Goal: Transaction & Acquisition: Purchase product/service

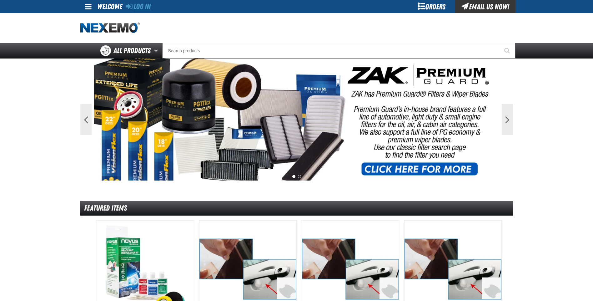
click at [143, 4] on link "Log In" at bounding box center [138, 6] width 25 height 9
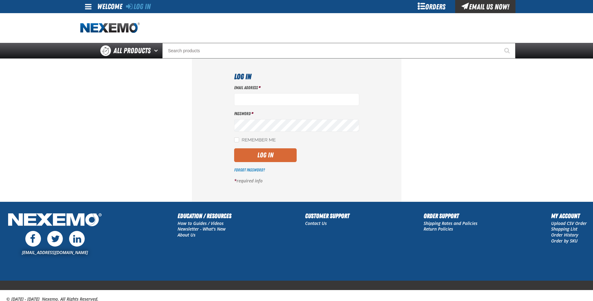
type input "jreeves@vtaig.com"
click at [278, 155] on button "Log In" at bounding box center [265, 155] width 63 height 14
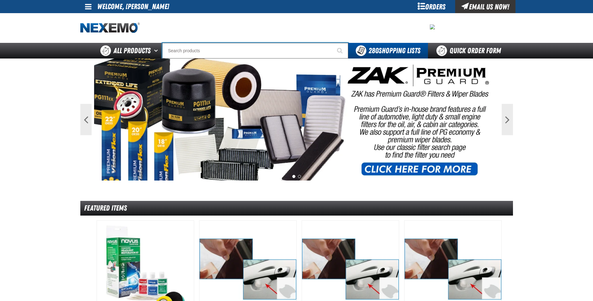
click at [226, 50] on input "Search" at bounding box center [255, 51] width 186 height 16
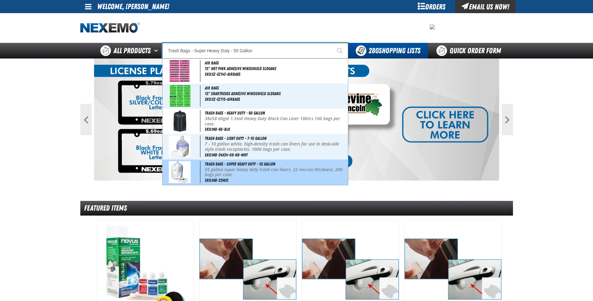
click at [282, 53] on input "Trash Bags - Super Heavy Duty - 55 Gallon" at bounding box center [255, 51] width 186 height 16
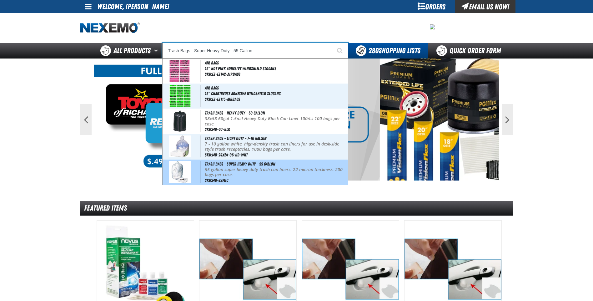
click at [282, 53] on input "Trash Bags - Super Heavy Duty - 55 Gallon" at bounding box center [255, 51] width 186 height 16
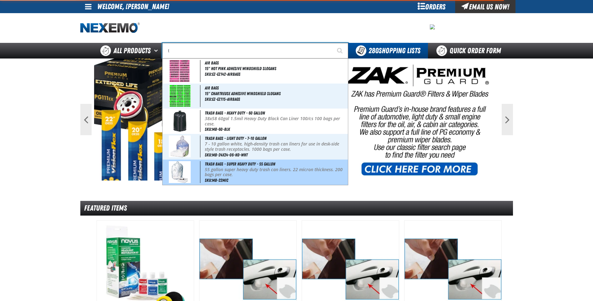
type input "tr"
type input "tr 600HP Valve"
type input "tra"
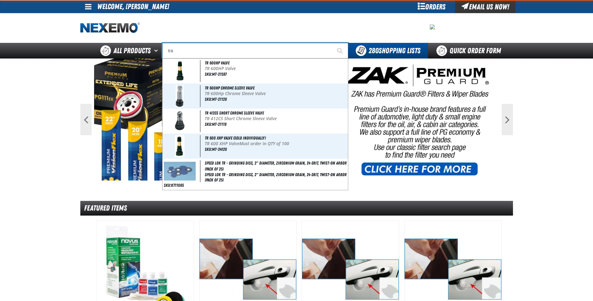
type input "transmission Machine"
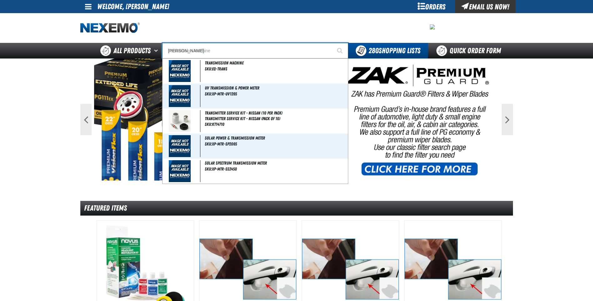
type input "trans"
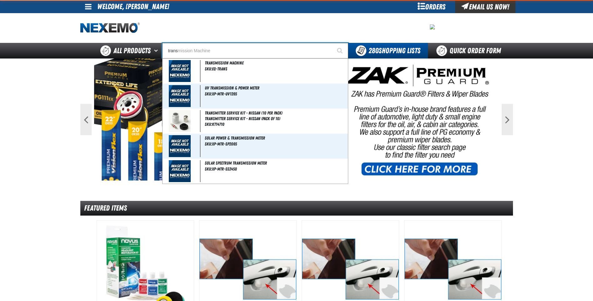
type input "transf"
type input "transfer Label for KT15105 10% VOC Brake Cleaner"
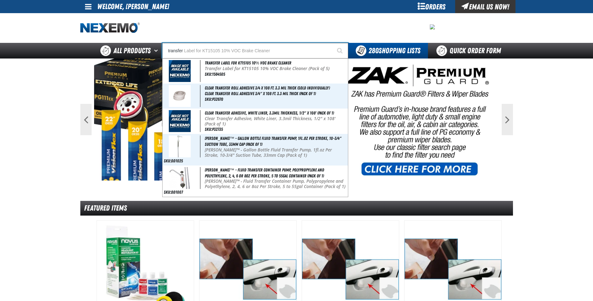
type input "transfer"
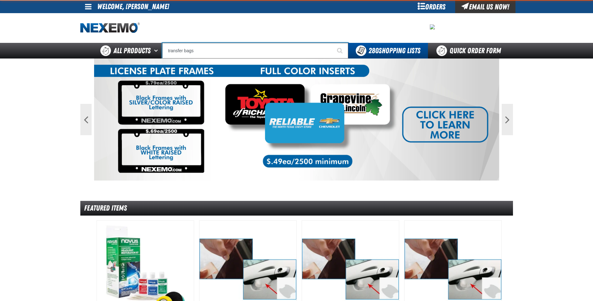
type input "transfer bags"
click at [333, 43] on button "Start Searching" at bounding box center [341, 51] width 16 height 16
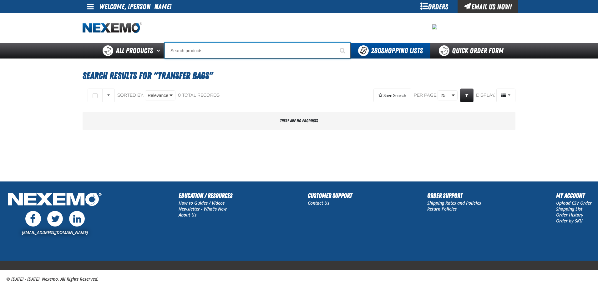
click at [269, 51] on input "Search" at bounding box center [257, 51] width 186 height 16
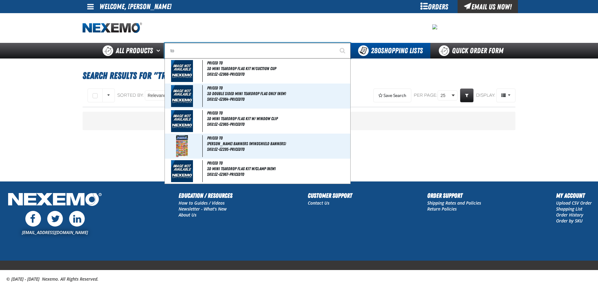
type input "tot"
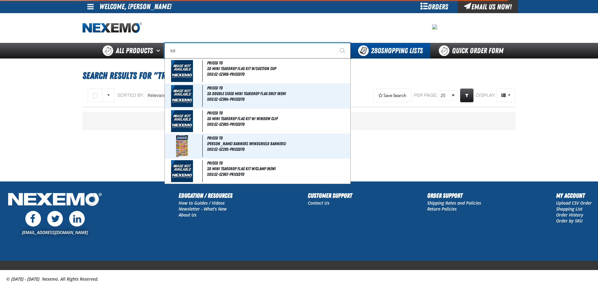
type input "total Rubber Clean Silicone Free Rubber Cleaner (Sold Individually)"
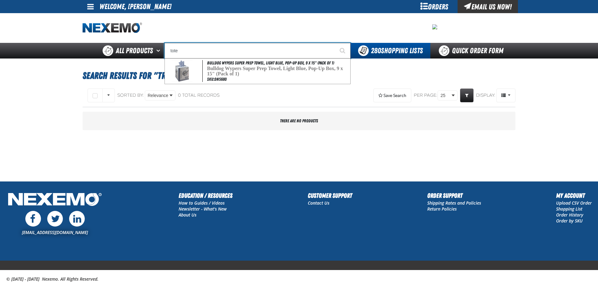
type input "tot"
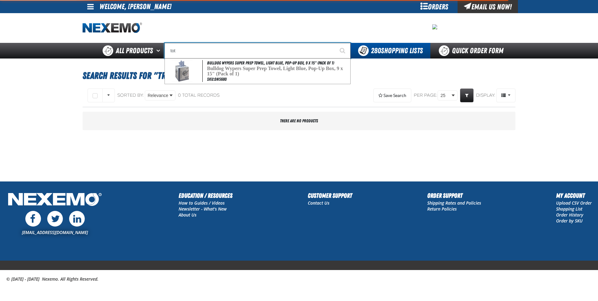
type input "total Rubber Clean Silicone Free Rubber Cleaner (Sold Individually)"
type input "to"
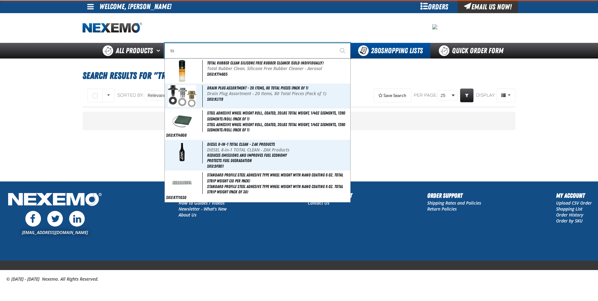
type input "t"
